Goal: Information Seeking & Learning: Learn about a topic

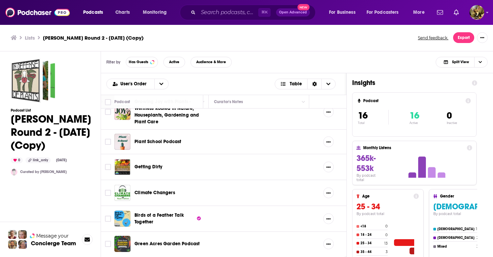
scroll to position [270, 375]
click at [168, 245] on span "Green Acres Garden Podcast" at bounding box center [166, 243] width 65 height 6
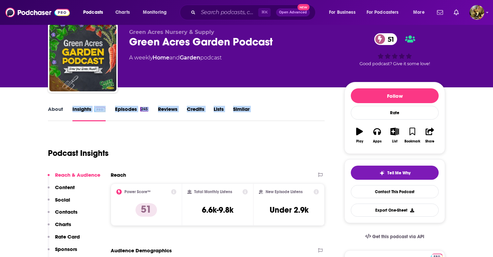
click at [66, 212] on p "Contacts" at bounding box center [66, 211] width 22 height 6
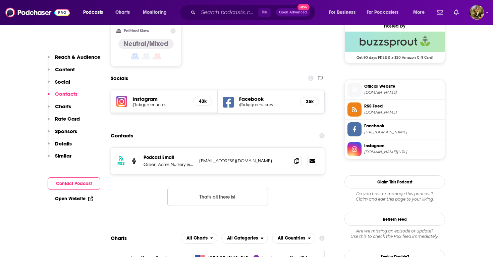
scroll to position [553, 0]
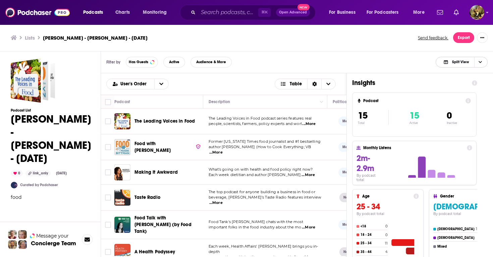
click at [480, 64] on span "Choose View" at bounding box center [479, 62] width 11 height 10
click at [461, 85] on span "Podcast Only" at bounding box center [465, 85] width 33 height 4
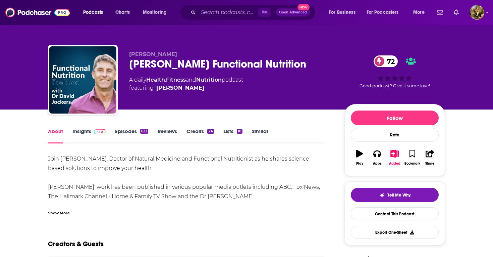
click at [83, 139] on link "Insights" at bounding box center [88, 135] width 33 height 15
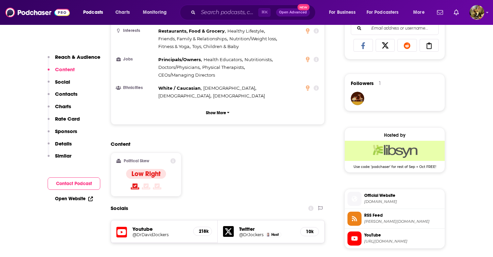
scroll to position [446, 0]
